Goal: Task Accomplishment & Management: Complete application form

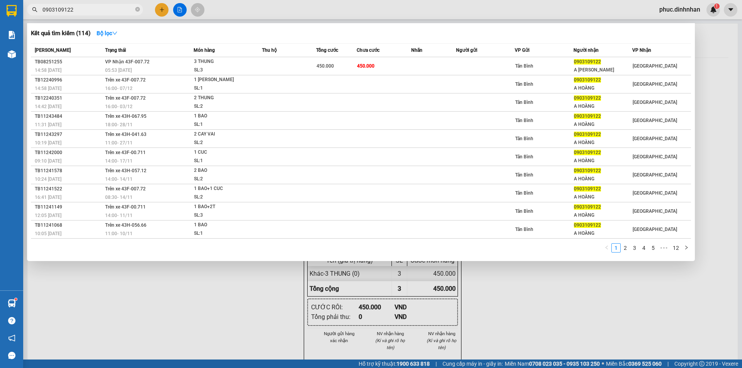
click at [109, 10] on input "0903109122" at bounding box center [88, 9] width 91 height 9
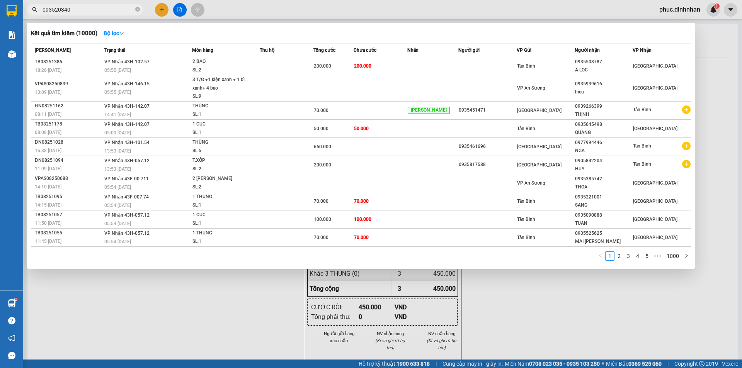
type input "0935203402"
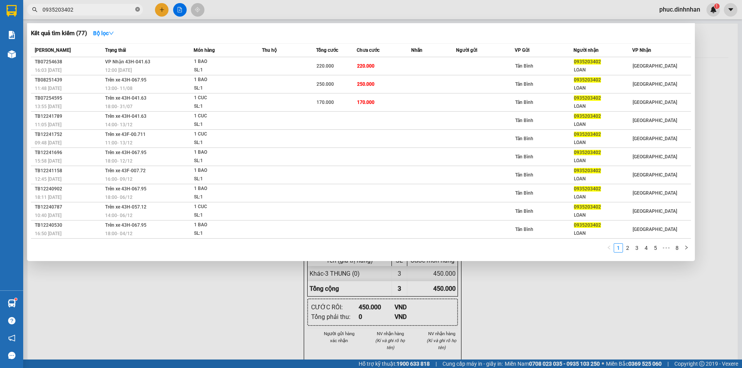
click at [138, 10] on icon "close-circle" at bounding box center [137, 9] width 5 height 5
click at [138, 10] on span at bounding box center [137, 9] width 5 height 9
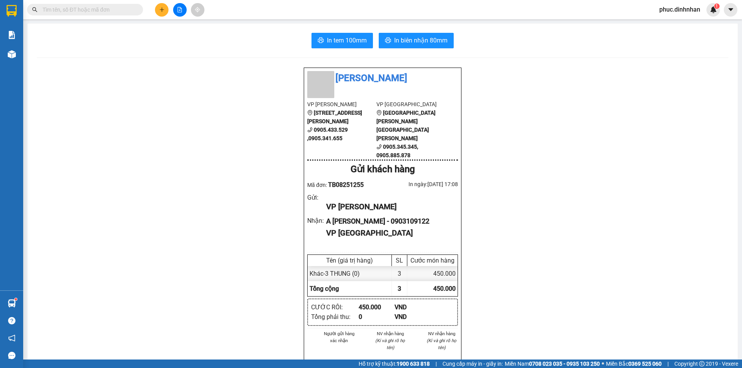
click at [99, 9] on input "text" at bounding box center [88, 9] width 91 height 9
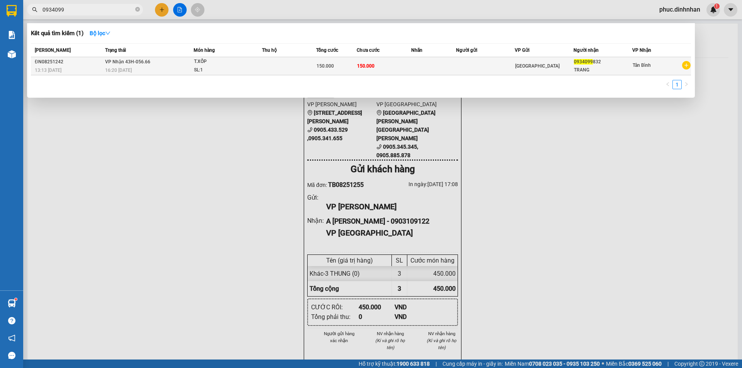
type input "0934099"
click at [121, 73] on div "16:20 [DATE]" at bounding box center [149, 70] width 88 height 9
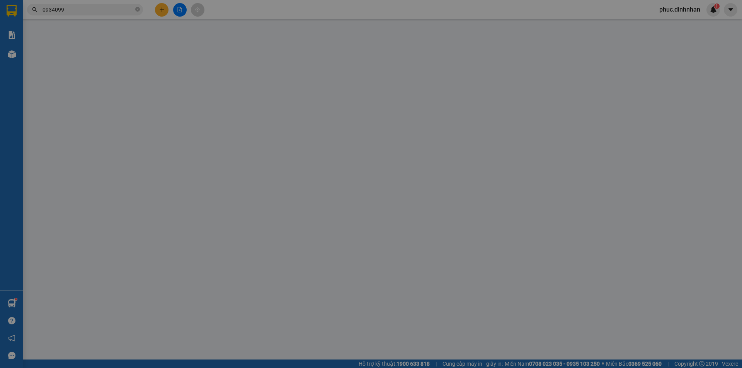
click at [121, 73] on input "SĐT Người Gửi" at bounding box center [111, 78] width 106 height 12
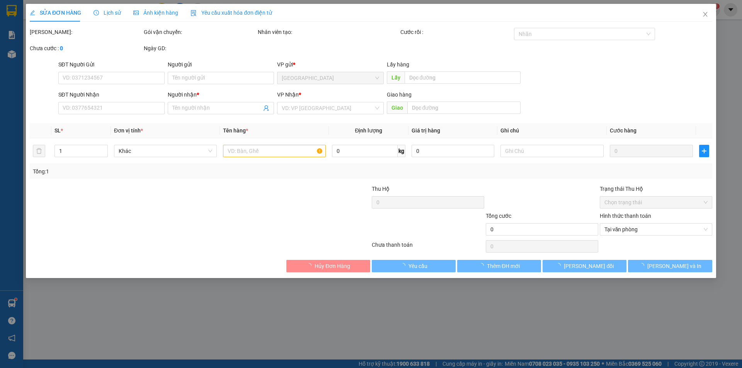
type input "0934099832"
type input "TRANG"
type input "150.000"
